Goal: Information Seeking & Learning: Learn about a topic

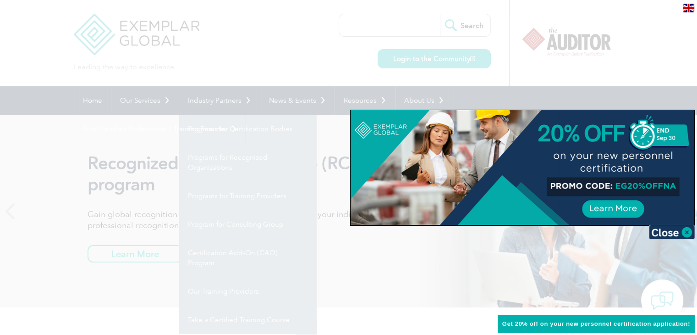
click at [279, 31] on div at bounding box center [348, 167] width 697 height 335
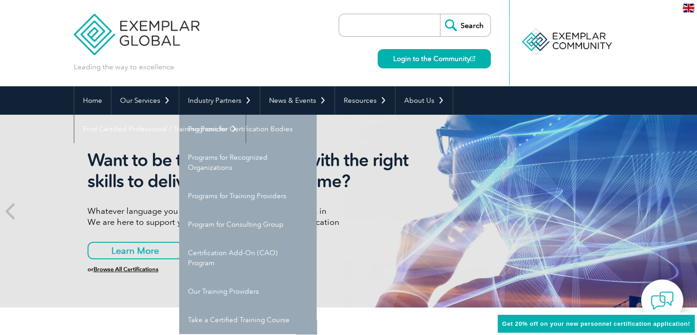
click at [225, 64] on div "Leading the way to excellence Search Login to the Community ▼" at bounding box center [349, 43] width 550 height 86
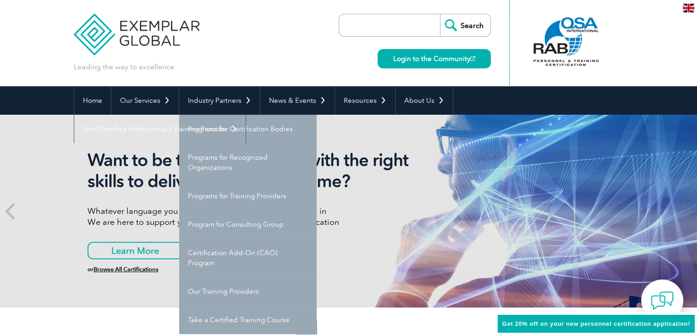
click at [63, 234] on div "Want to be the right Auditor with the right skills to deliver the right outcome…" at bounding box center [348, 211] width 697 height 192
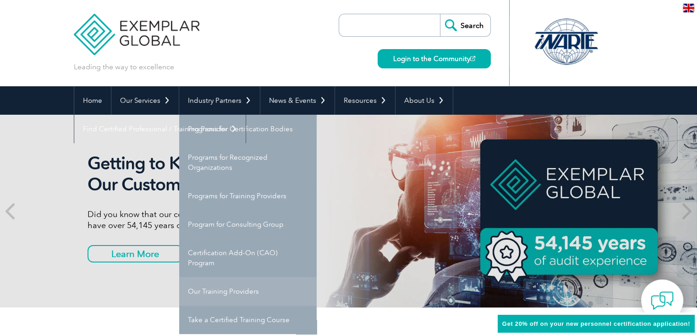
click at [216, 288] on link "Our Training Providers" at bounding box center [247, 291] width 137 height 28
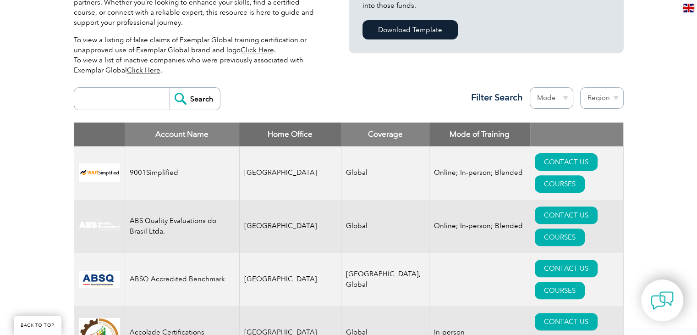
scroll to position [281, 0]
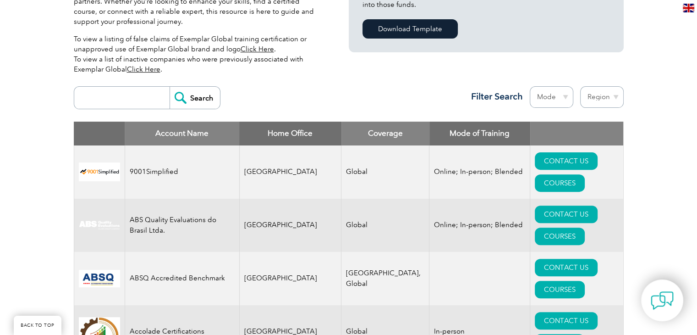
click at [127, 99] on input "search" at bounding box center [124, 98] width 91 height 22
type input "ace"
click at [170, 87] on input "Search" at bounding box center [195, 98] width 50 height 22
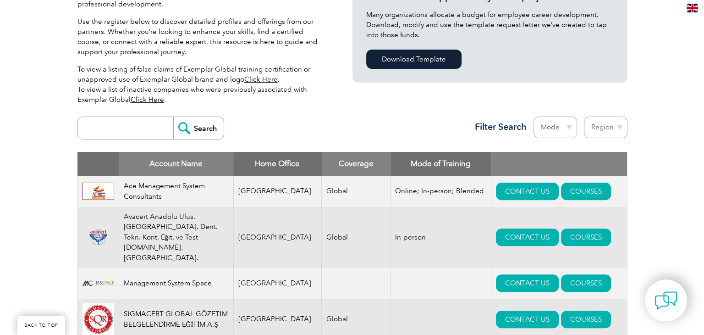
scroll to position [257, 0]
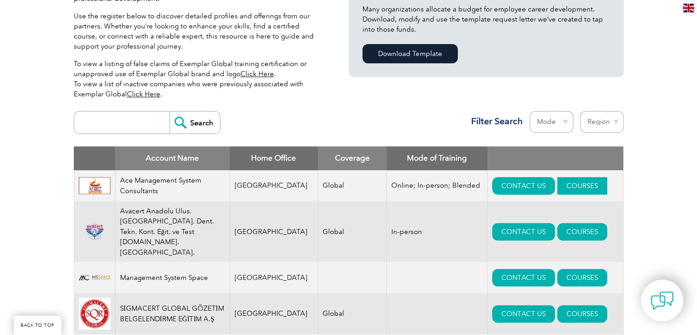
click at [560, 188] on link "COURSES" at bounding box center [582, 185] width 50 height 17
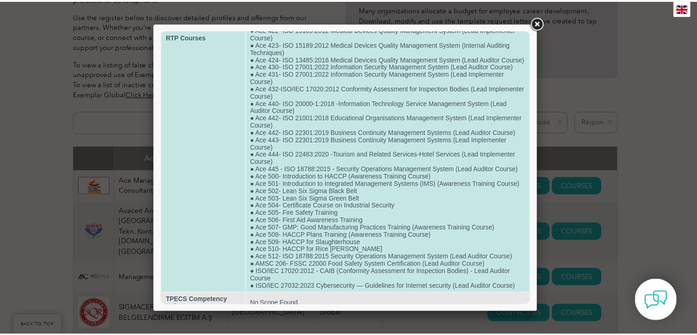
scroll to position [331, 0]
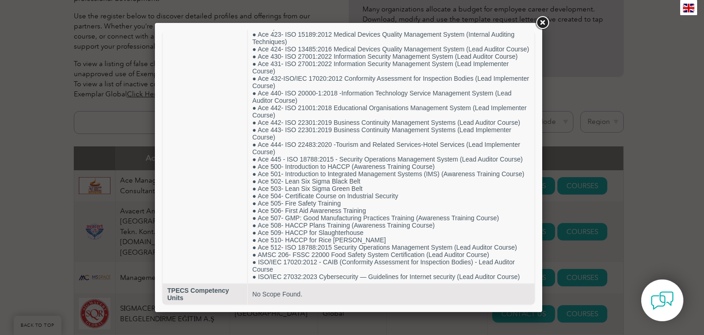
click at [108, 269] on div at bounding box center [352, 167] width 704 height 335
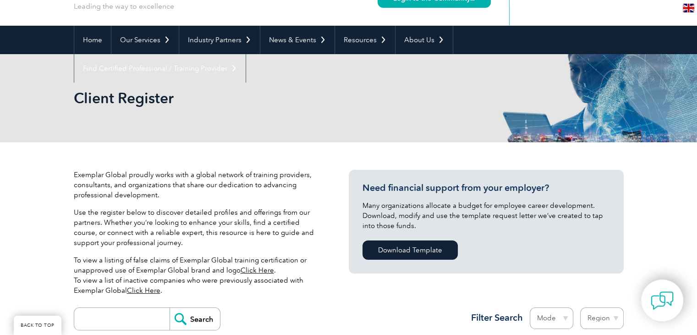
scroll to position [0, 0]
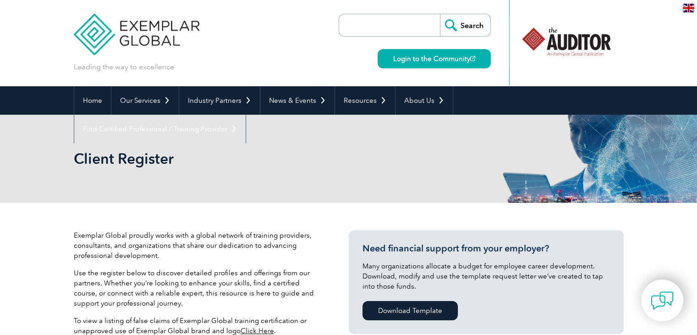
click at [125, 30] on img at bounding box center [137, 27] width 126 height 55
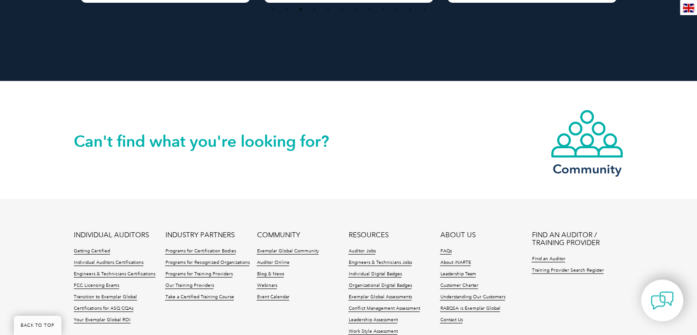
scroll to position [2108, 0]
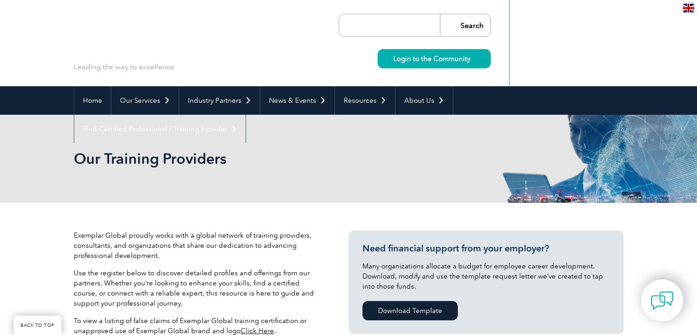
scroll to position [280, 0]
